Goal: Task Accomplishment & Management: Manage account settings

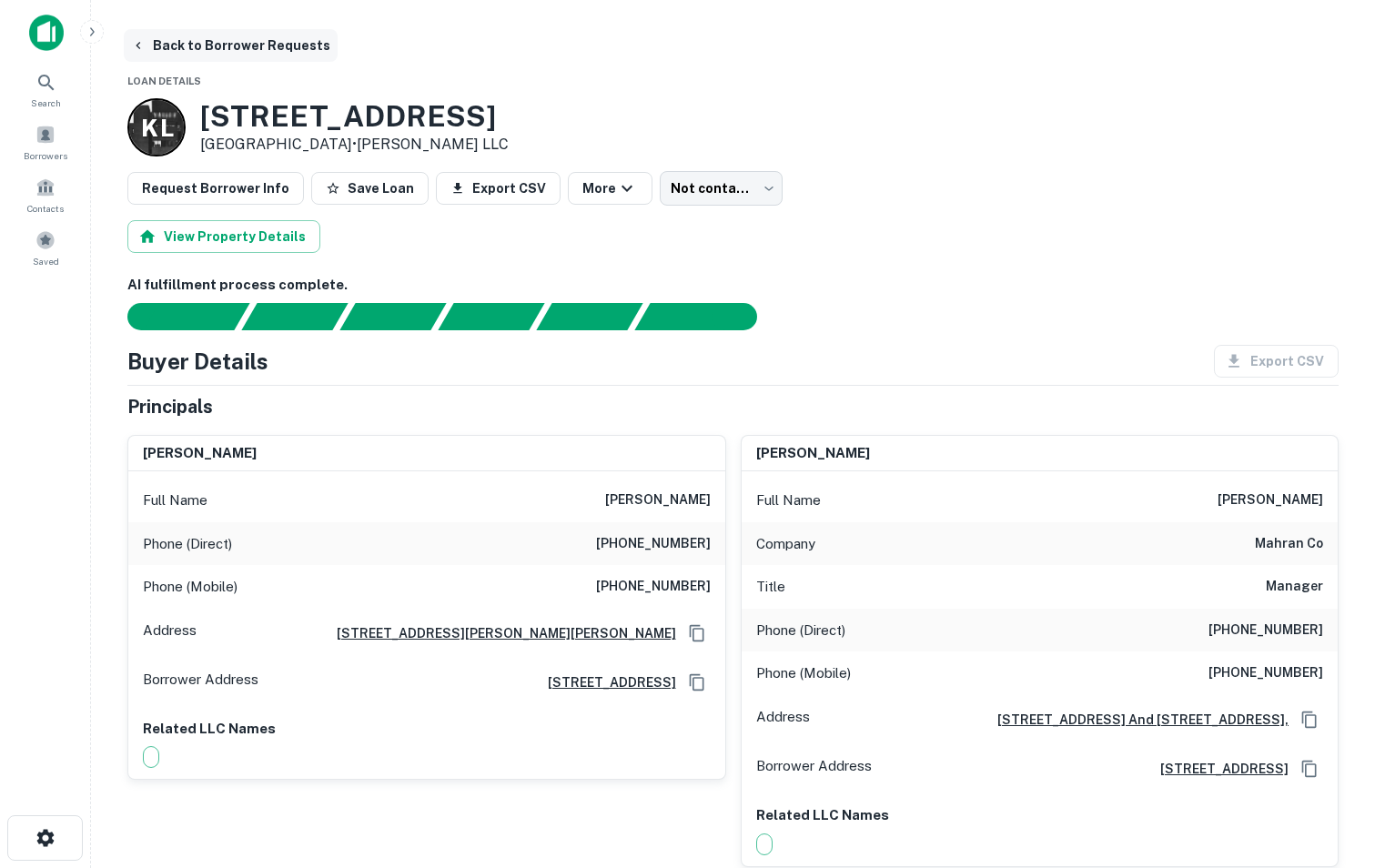
click at [148, 49] on button "Back to Borrower Requests" at bounding box center [231, 46] width 213 height 33
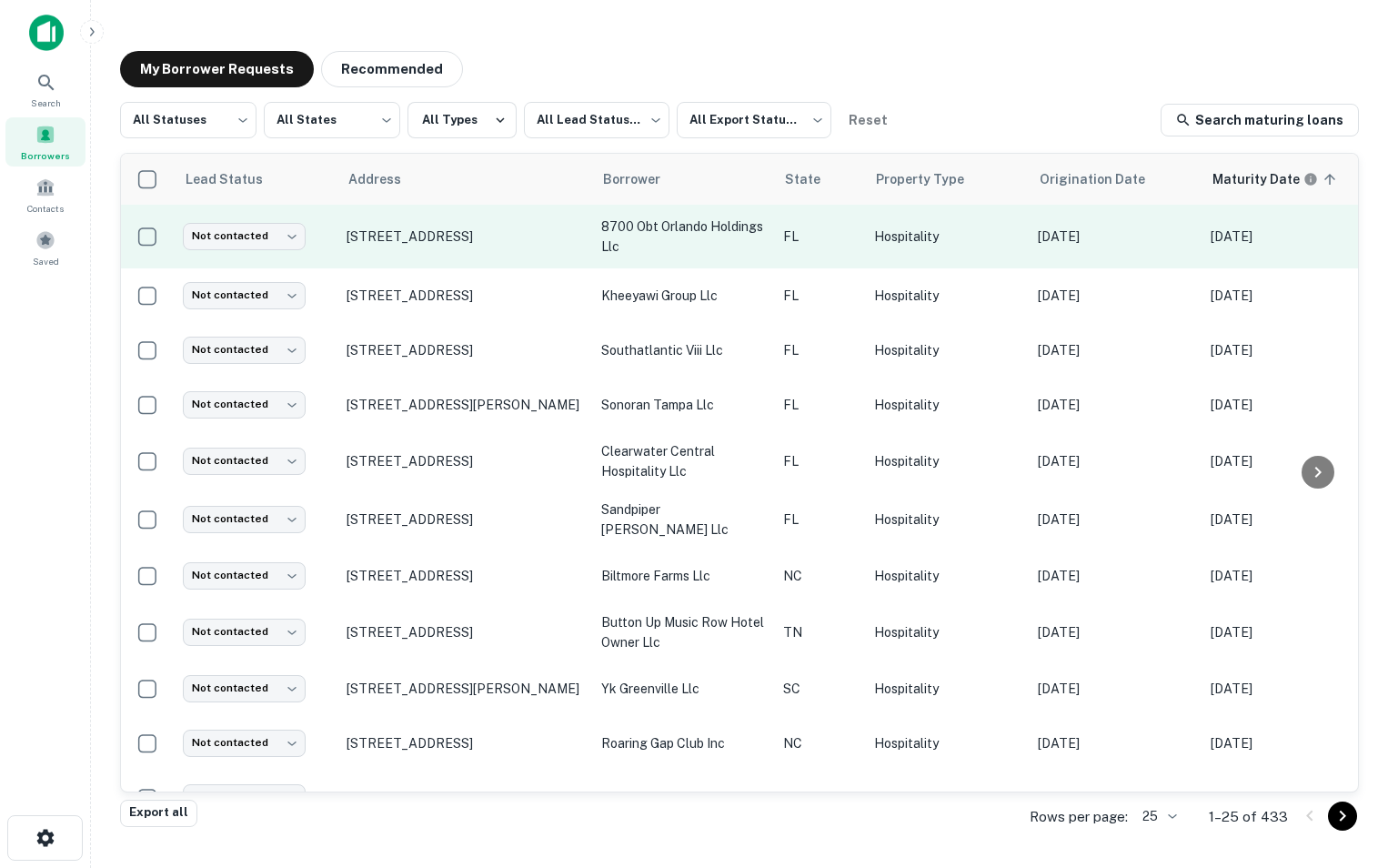
drag, startPoint x: 396, startPoint y: 257, endPoint x: 336, endPoint y: 232, distance: 65.0
click at [336, 232] on tr "Not contacted **** ​ 8700 S Orange Blossom Trl Orlando, FL 32809 8700 obt orlan…" at bounding box center [1138, 237] width 2034 height 64
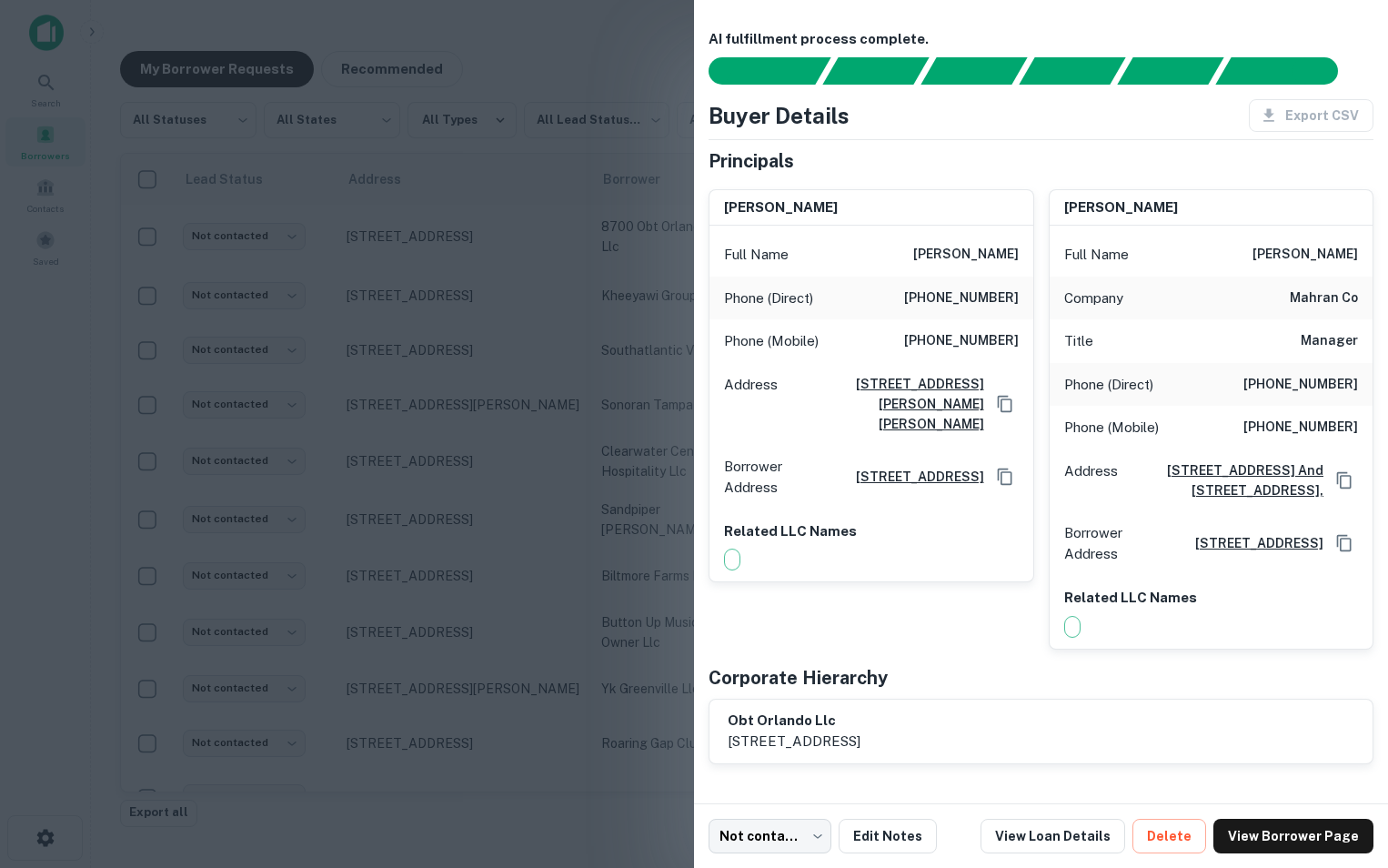
copy tr "​ 8700 S Orange Blossom Trl Orlando, FL 32809"
click at [498, 182] on div at bounding box center [694, 434] width 1388 height 868
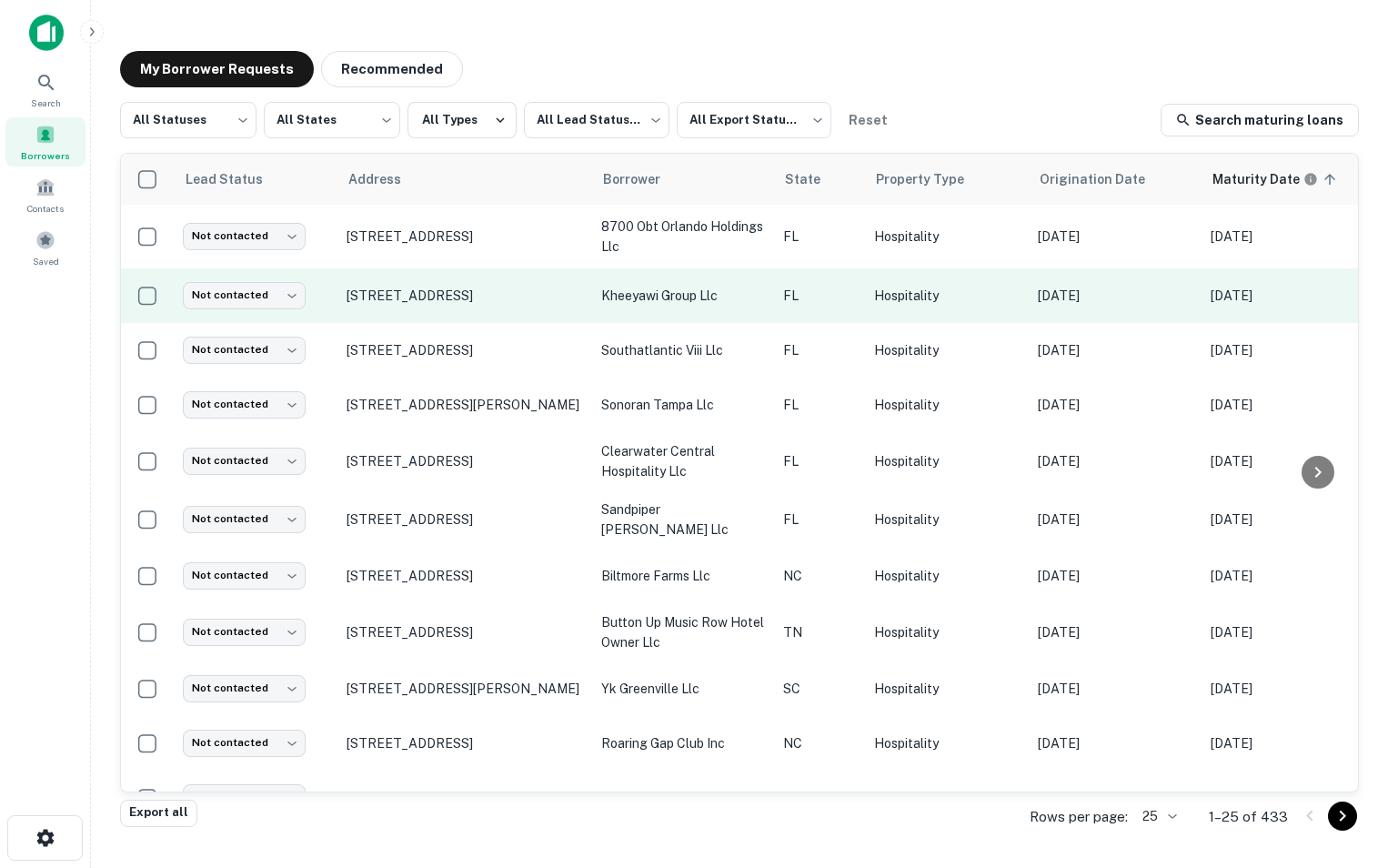
drag, startPoint x: 400, startPoint y: 307, endPoint x: 343, endPoint y: 286, distance: 60.7
click at [343, 286] on td "1750 Nw 107th Ave Sweetwater, FL 33172" at bounding box center [465, 296] width 255 height 54
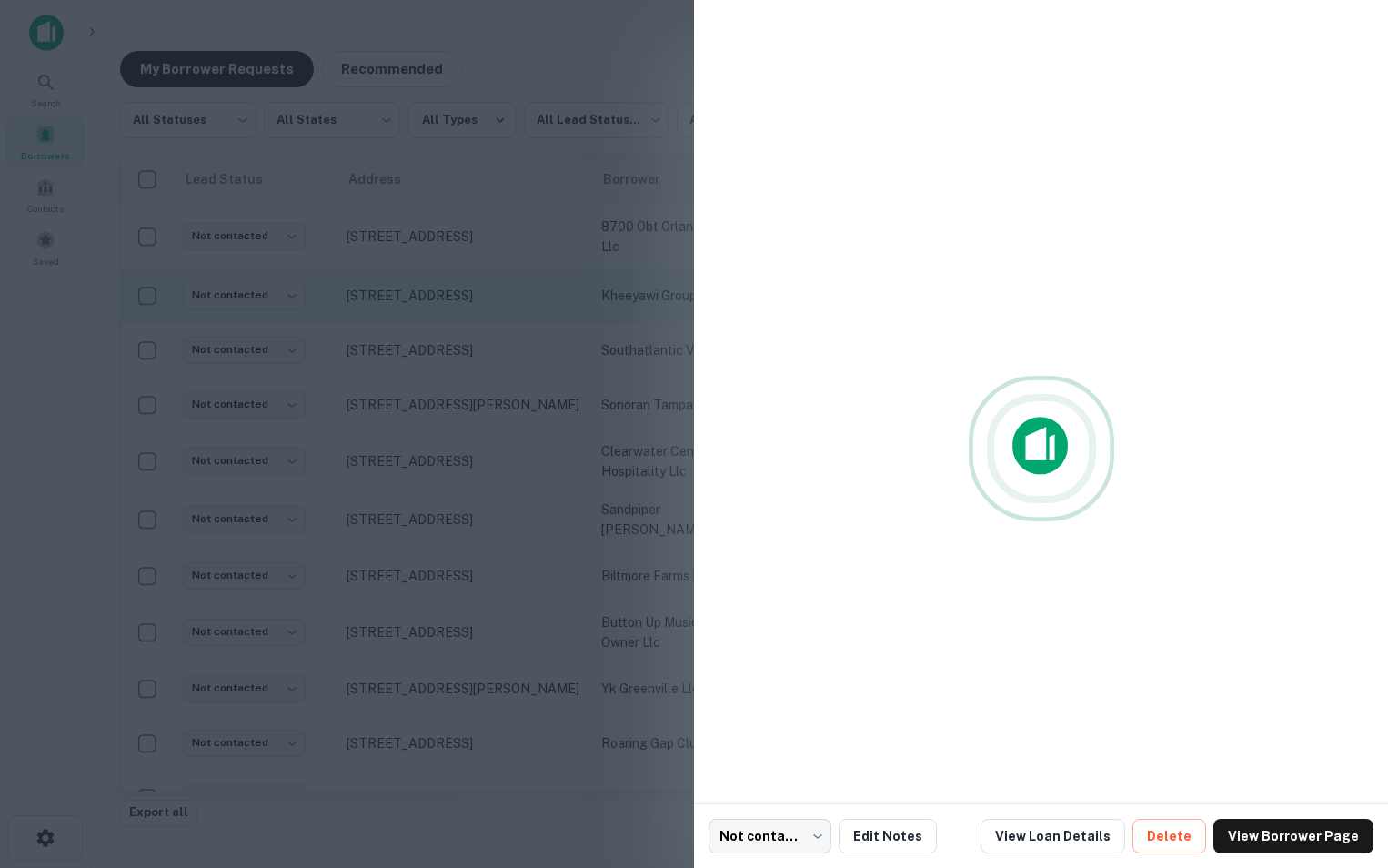
copy p "1750 Nw 107th Ave Sweetwater, FL 33172"
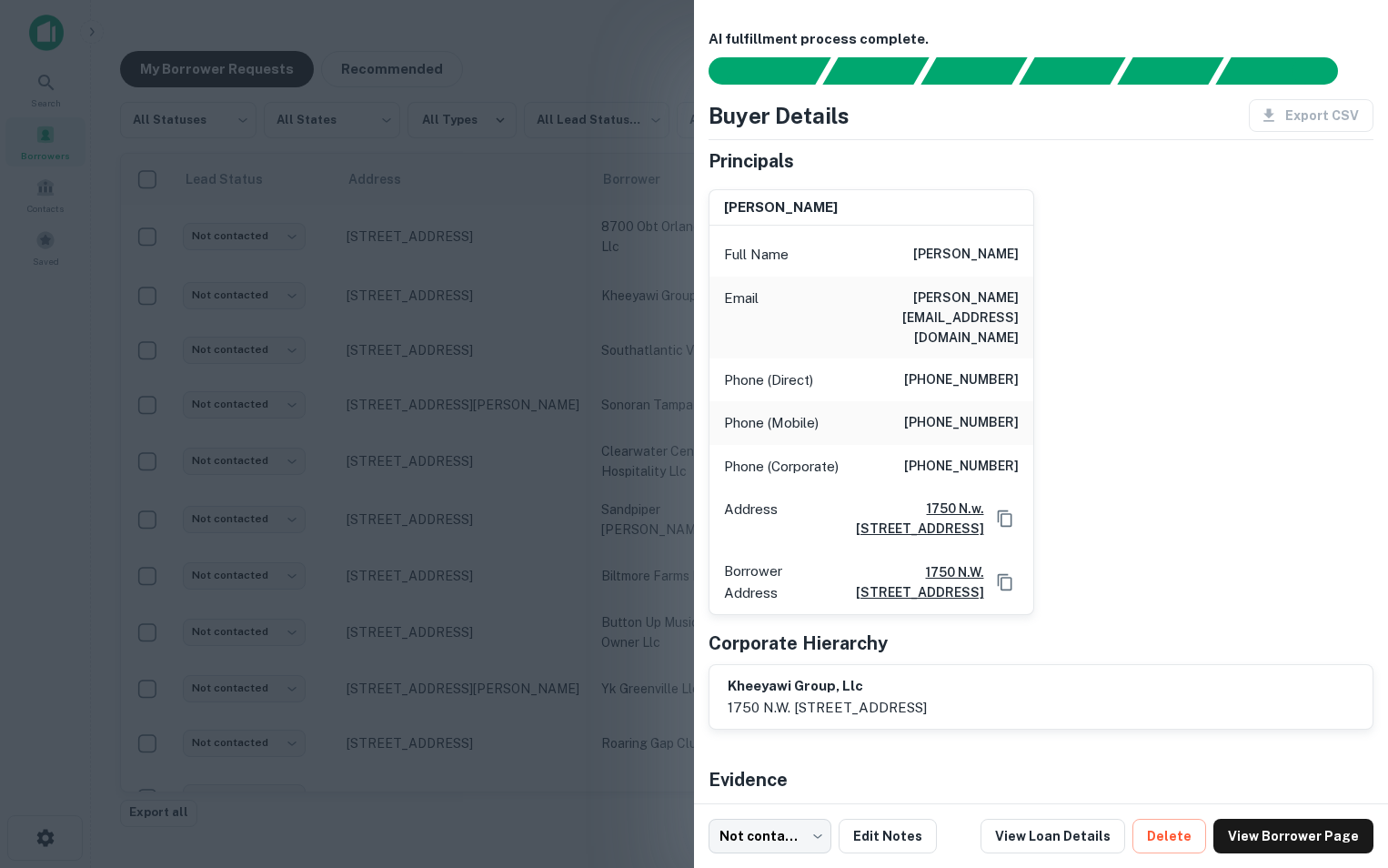
click at [591, 49] on div at bounding box center [694, 434] width 1388 height 868
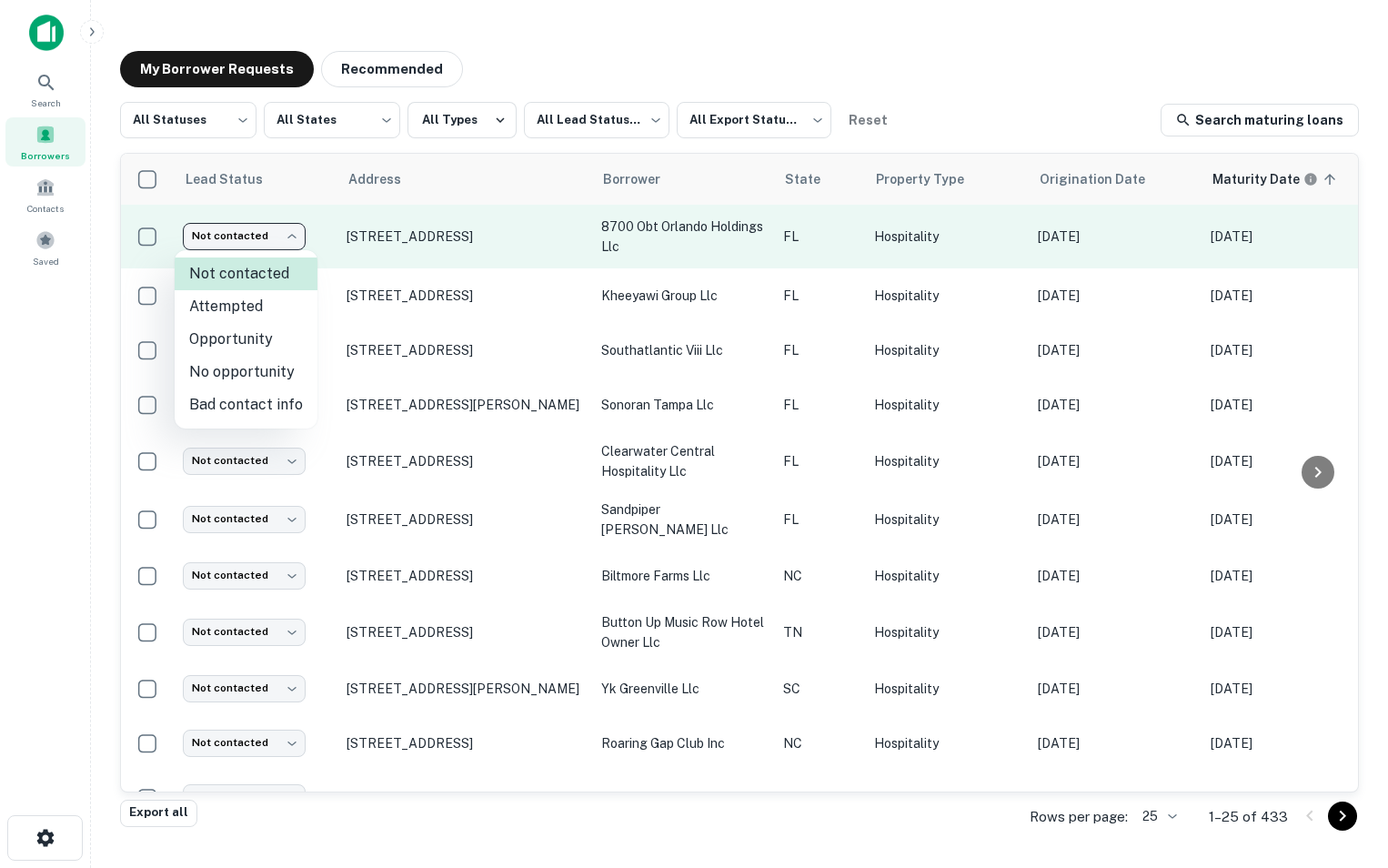
click at [292, 238] on body "Search Borrowers Contacts Saved My Borrower Requests Recommended All Statuses *…" at bounding box center [694, 434] width 1388 height 868
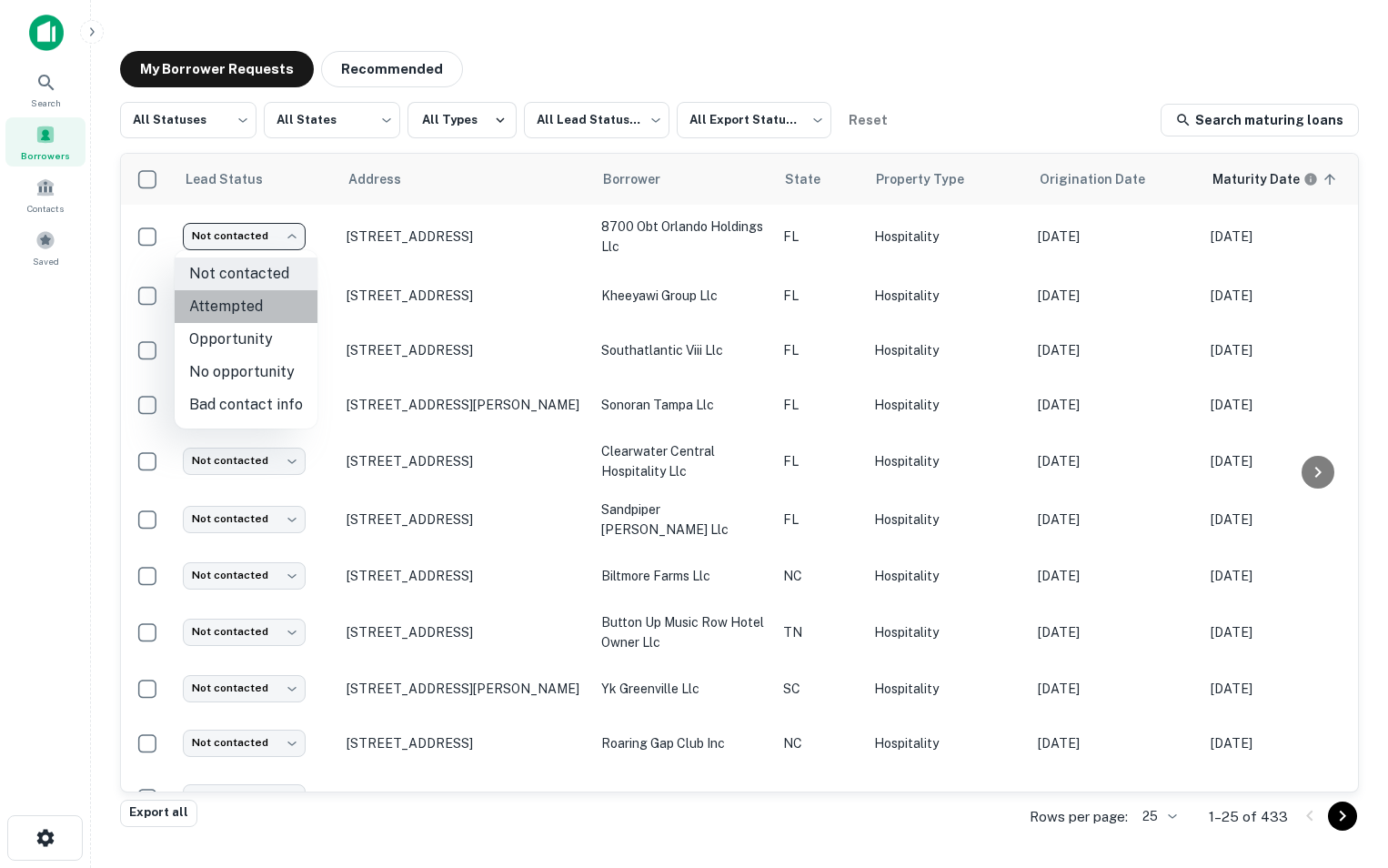
click at [266, 305] on li "Attempted" at bounding box center [245, 306] width 143 height 33
type input "*********"
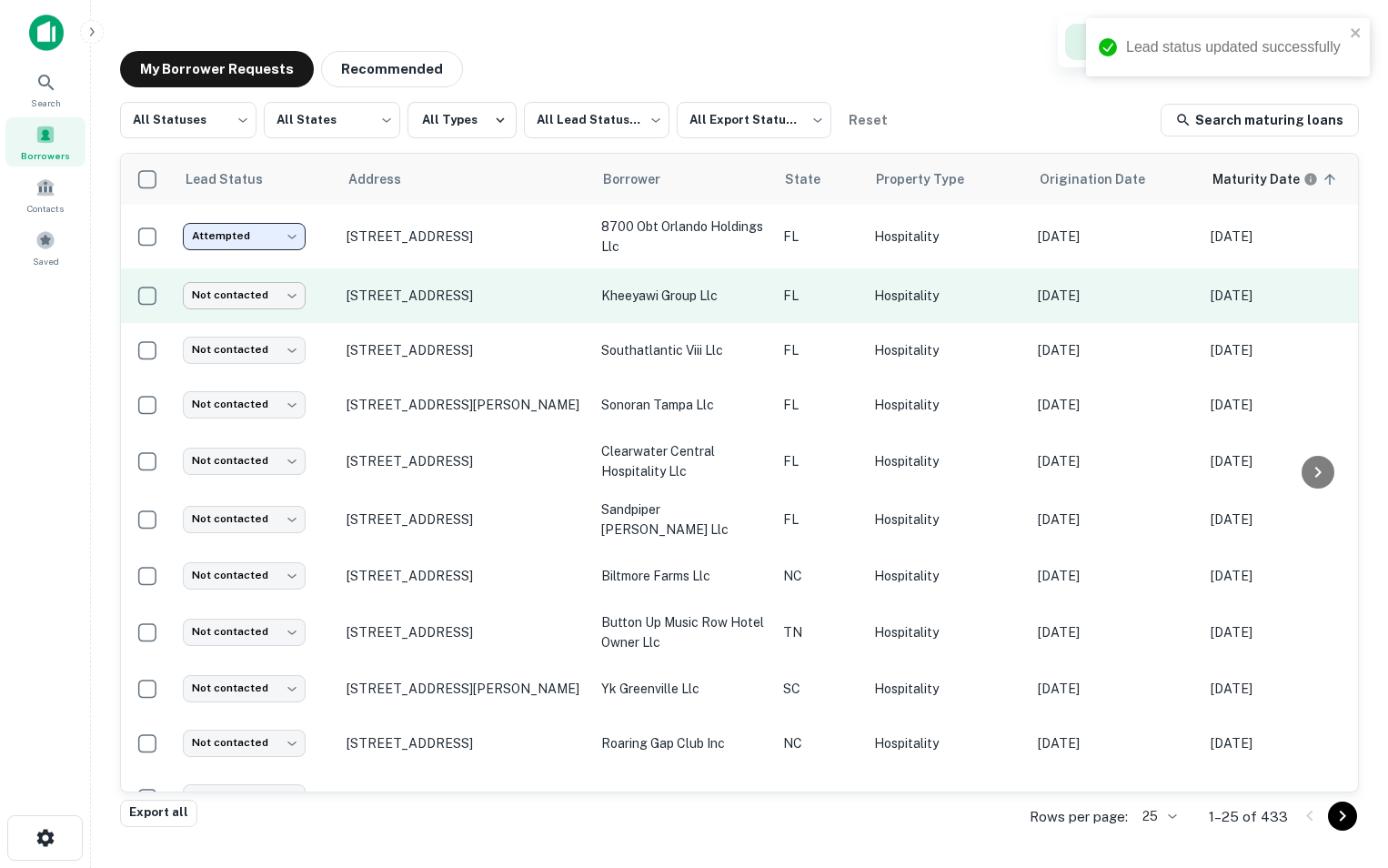
click at [283, 291] on body "Lead status updated successfully Search Borrowers Contacts Saved My Borrower Re…" at bounding box center [694, 434] width 1388 height 868
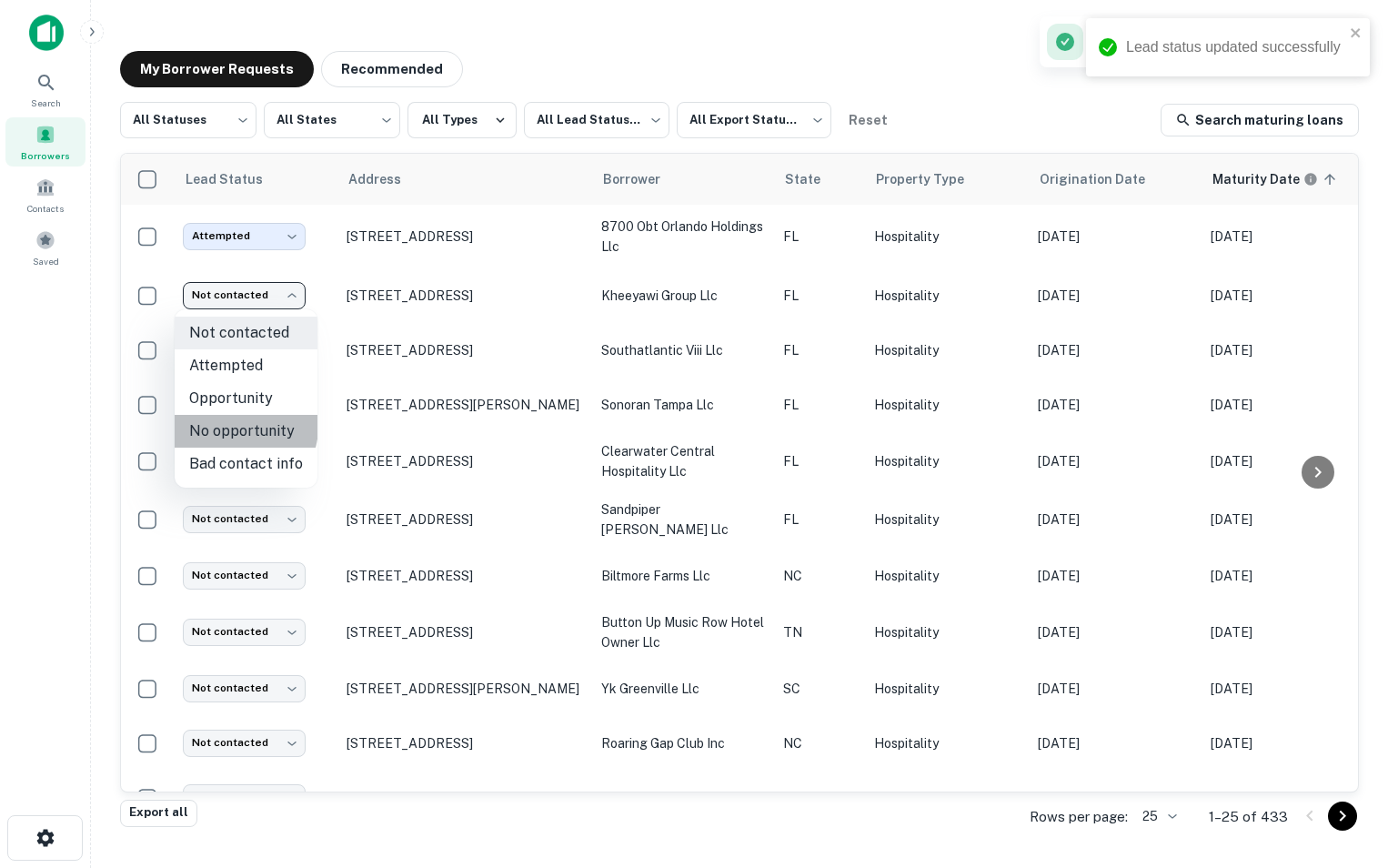
click at [242, 427] on li "No opportunity" at bounding box center [245, 432] width 143 height 33
type input "**********"
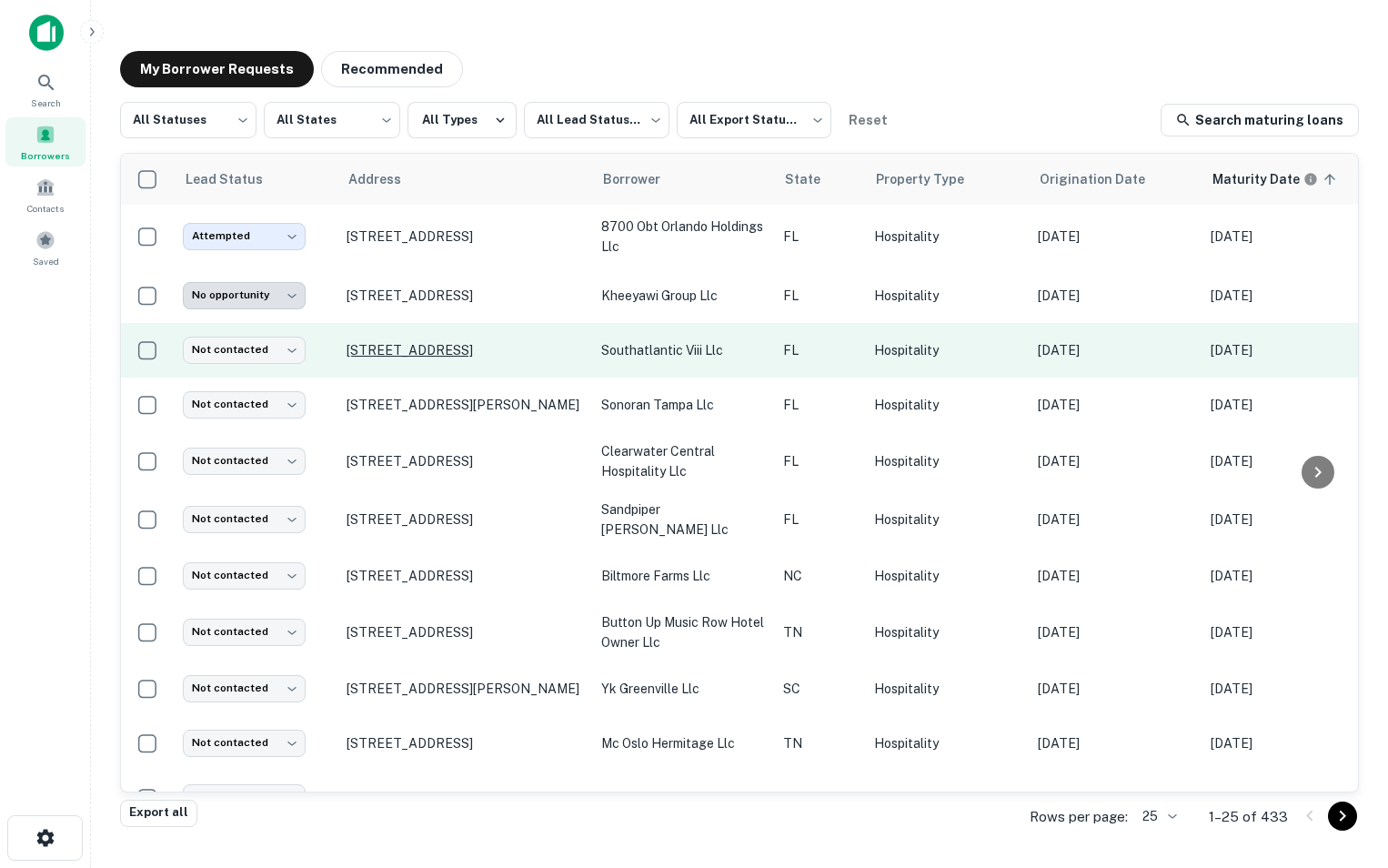
drag, startPoint x: 461, startPoint y: 370, endPoint x: 347, endPoint y: 346, distance: 116.5
click at [347, 346] on td "205 S Atlantic Ave Ormond Beach, FL 32176" at bounding box center [465, 350] width 255 height 54
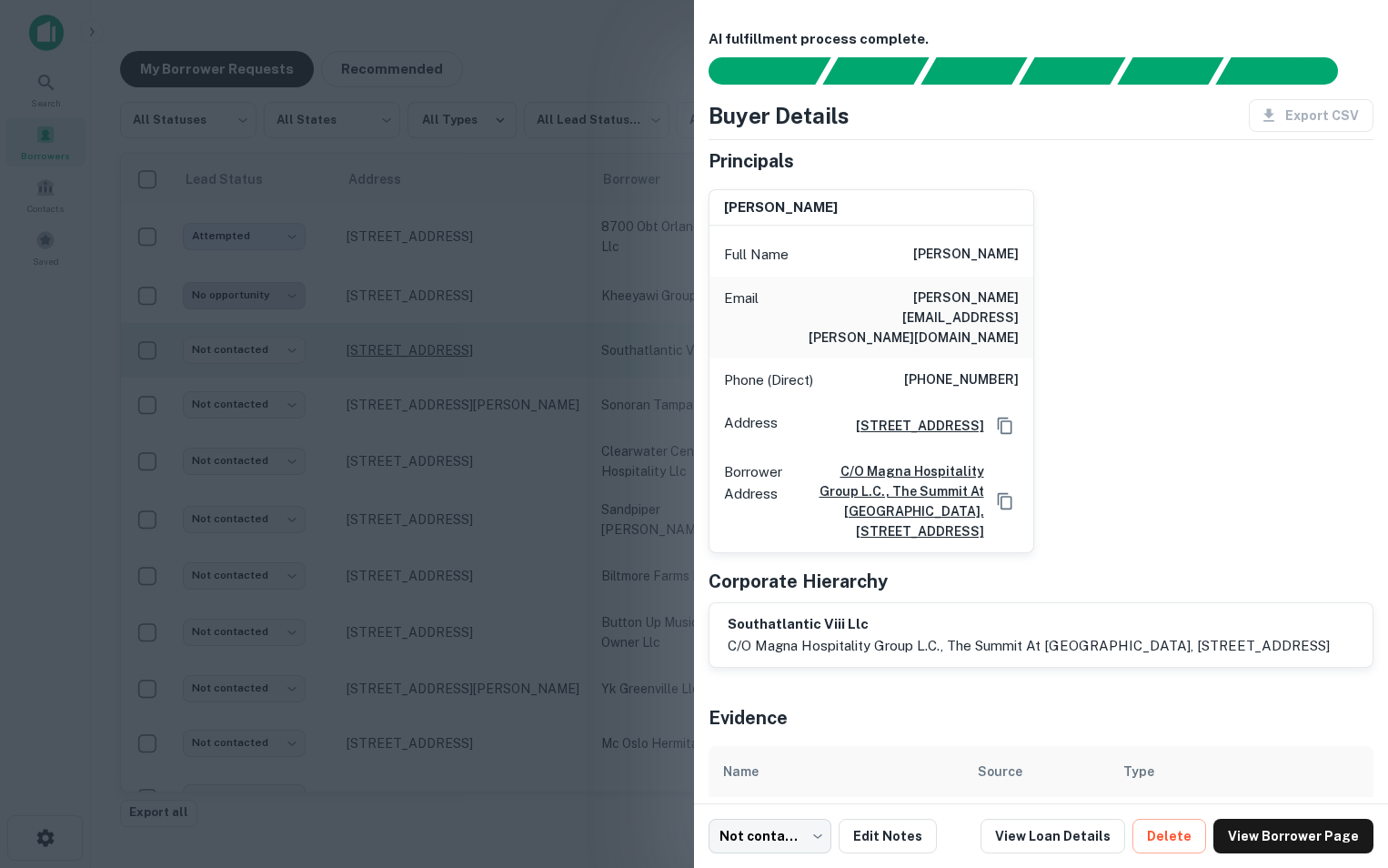
copy p "205 S Atlantic Ave Ormond Beach, FL 32176"
click at [598, 14] on div at bounding box center [694, 434] width 1388 height 868
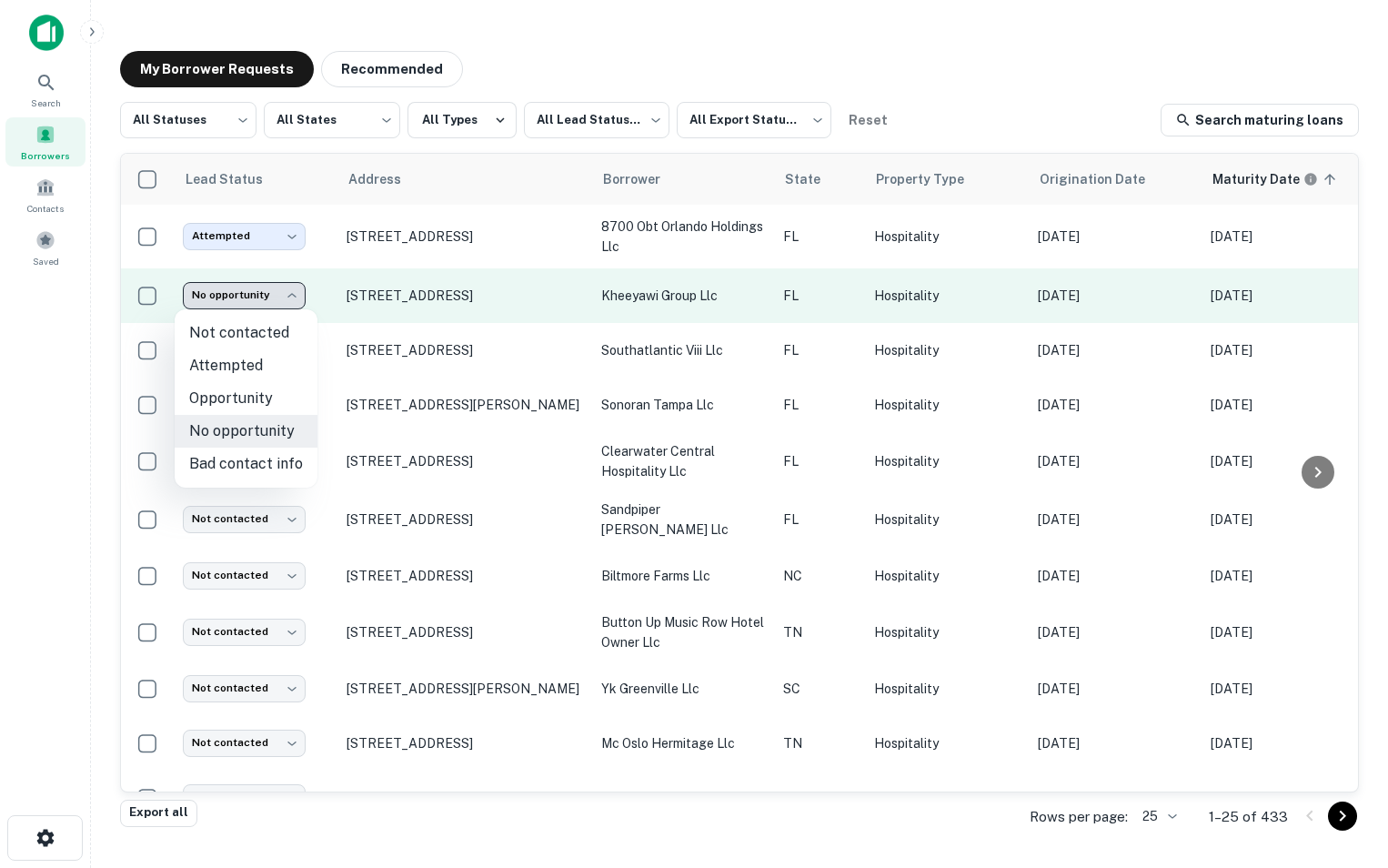
click at [297, 295] on body "**********" at bounding box center [694, 434] width 1388 height 868
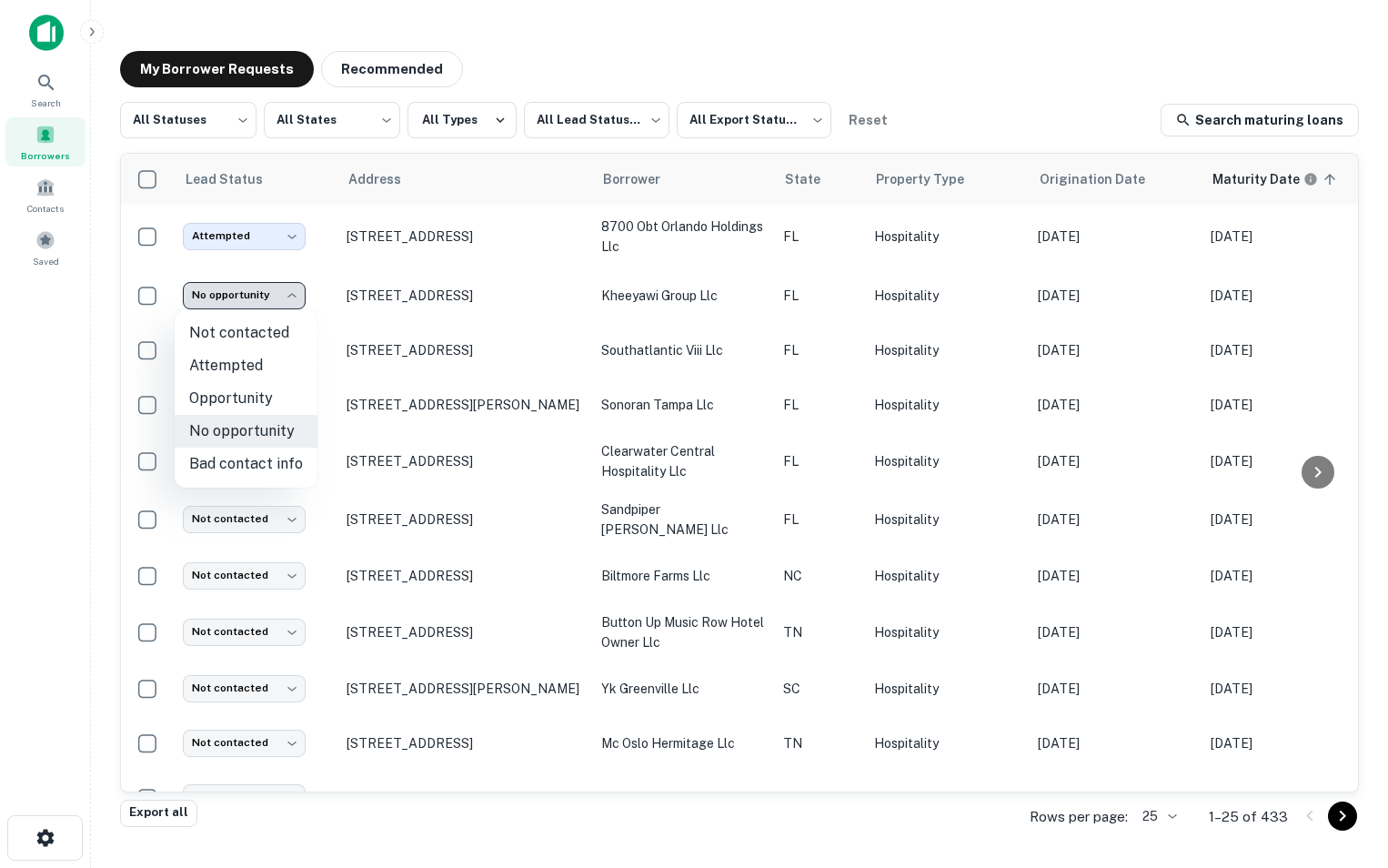
click at [462, 136] on div at bounding box center [694, 434] width 1388 height 868
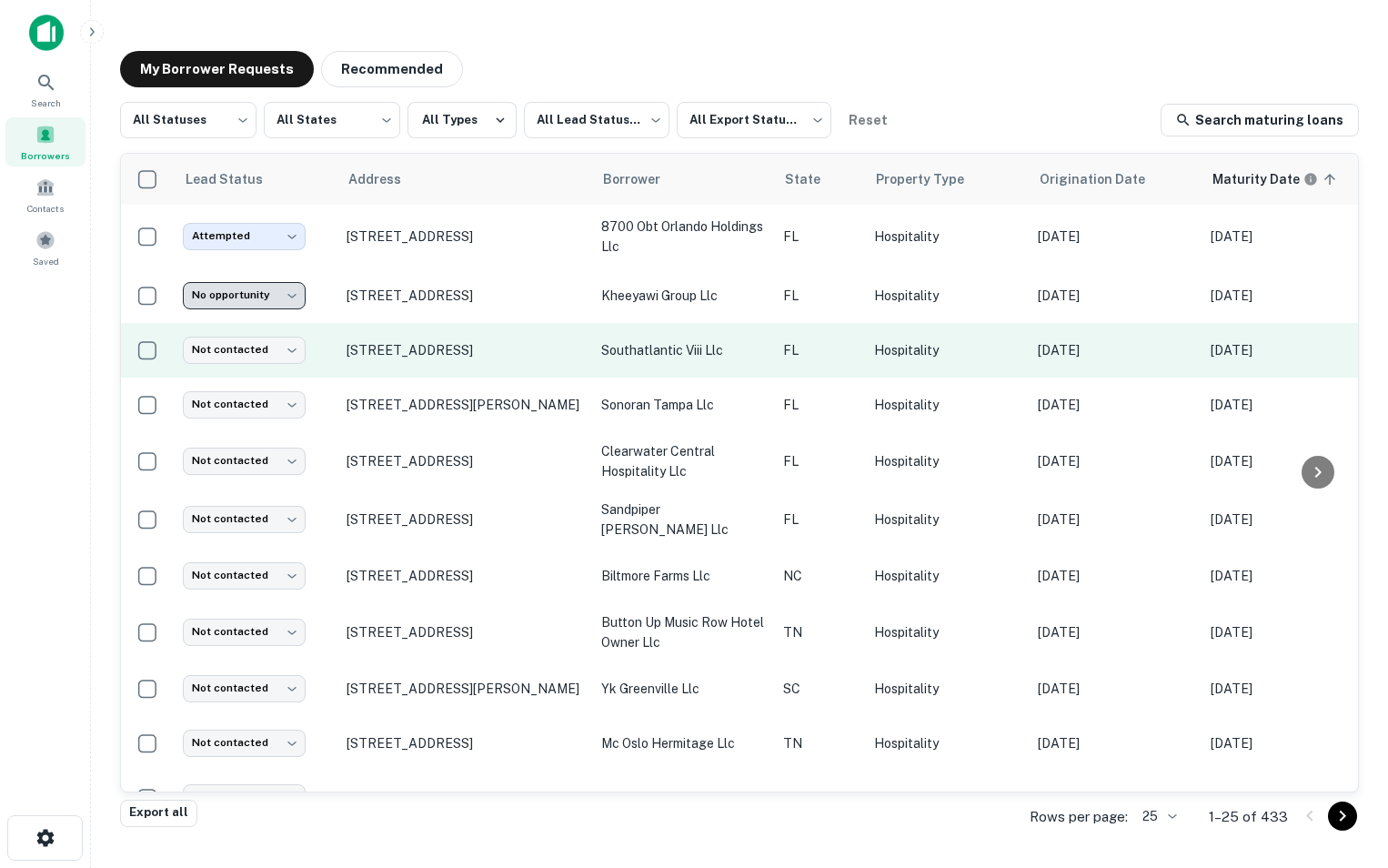
click at [763, 357] on p "southatlantic viii llc" at bounding box center [683, 350] width 164 height 20
